Goal: Information Seeking & Learning: Learn about a topic

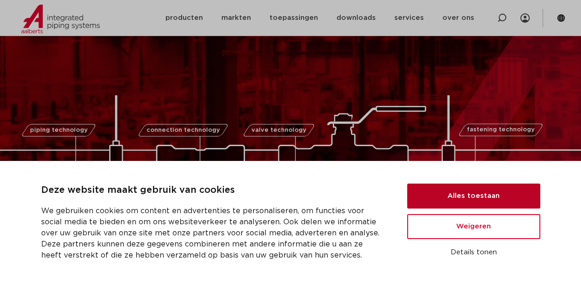
click at [480, 196] on button "Alles toestaan" at bounding box center [473, 195] width 133 height 25
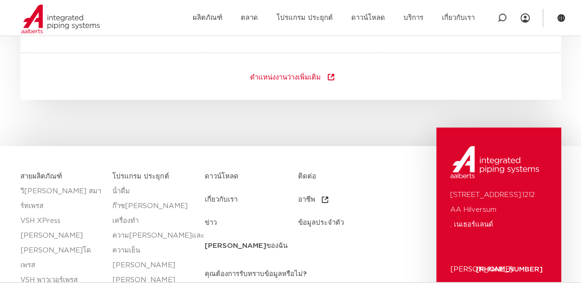
scroll to position [1294, 0]
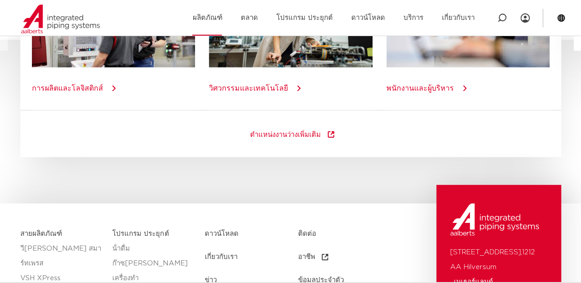
click at [216, 15] on link "ผลิตภัณฑ์" at bounding box center [207, 18] width 30 height 36
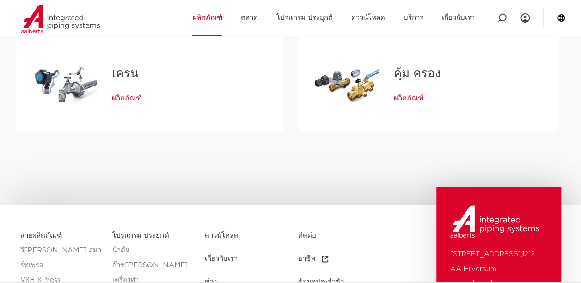
scroll to position [370, 0]
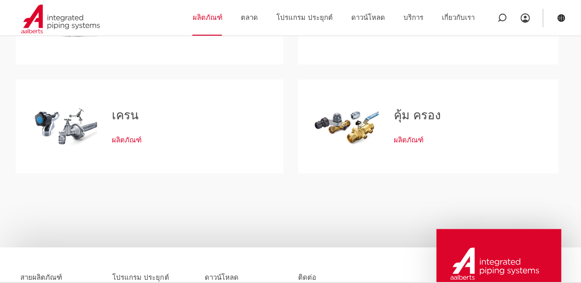
click at [369, 130] on div "แท็บ เปิดรายการด้วย Enter หรือ Space ออกด้วย Escape และนําทางด้วยปุ่มลูกศร" at bounding box center [346, 126] width 66 height 65
click at [413, 139] on span "ผลิตภัณฑ์" at bounding box center [408, 140] width 30 height 9
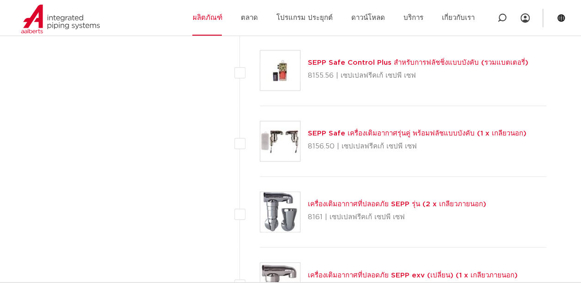
scroll to position [2541, 0]
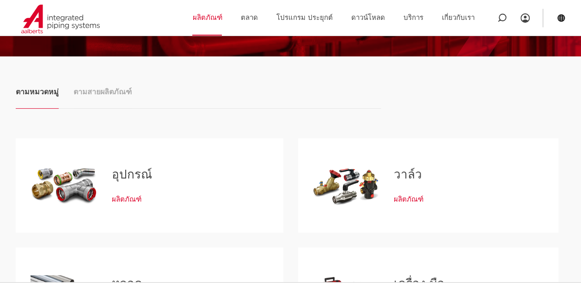
click at [406, 179] on link "วาล์ว" at bounding box center [407, 175] width 28 height 12
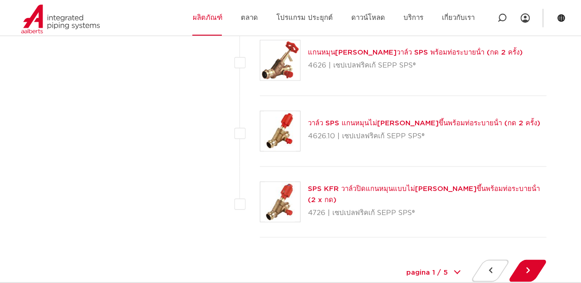
scroll to position [4343, 0]
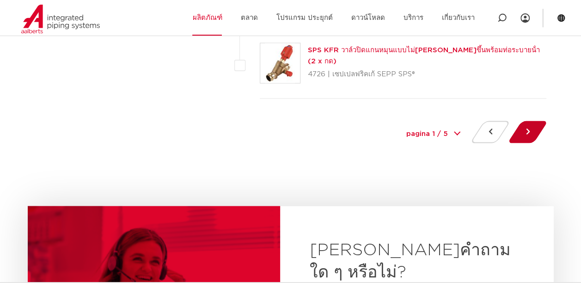
click at [530, 121] on button at bounding box center [527, 132] width 26 height 22
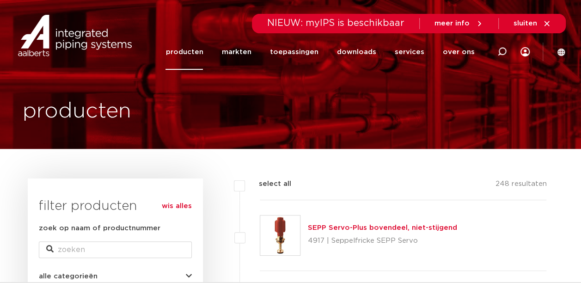
drag, startPoint x: 140, startPoint y: 115, endPoint x: 24, endPoint y: 110, distance: 116.1
click at [24, 110] on div "producten" at bounding box center [115, 112] width 185 height 30
copy h1 "producten"
